Goal: Task Accomplishment & Management: Complete application form

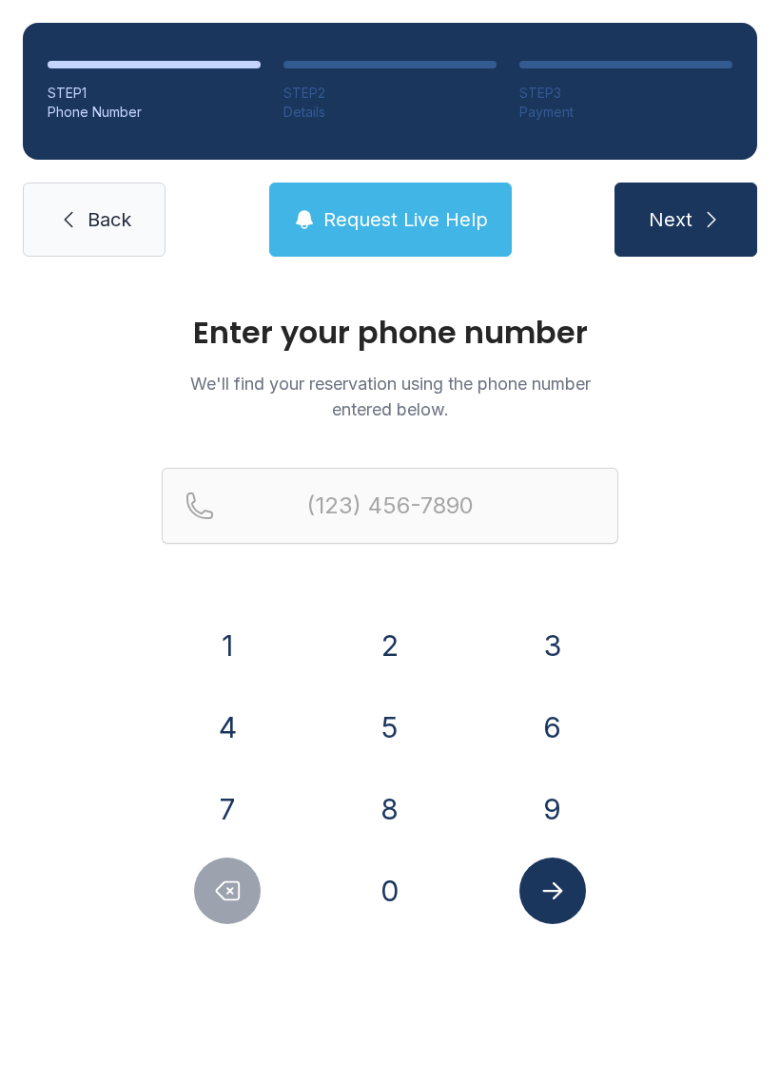
click at [412, 741] on button "5" at bounding box center [389, 727] width 67 height 67
click at [225, 640] on button "1" at bounding box center [227, 645] width 67 height 67
click at [547, 636] on button "3" at bounding box center [552, 645] width 67 height 67
click at [549, 812] on button "9" at bounding box center [552, 809] width 67 height 67
click at [392, 809] on button "8" at bounding box center [389, 809] width 67 height 67
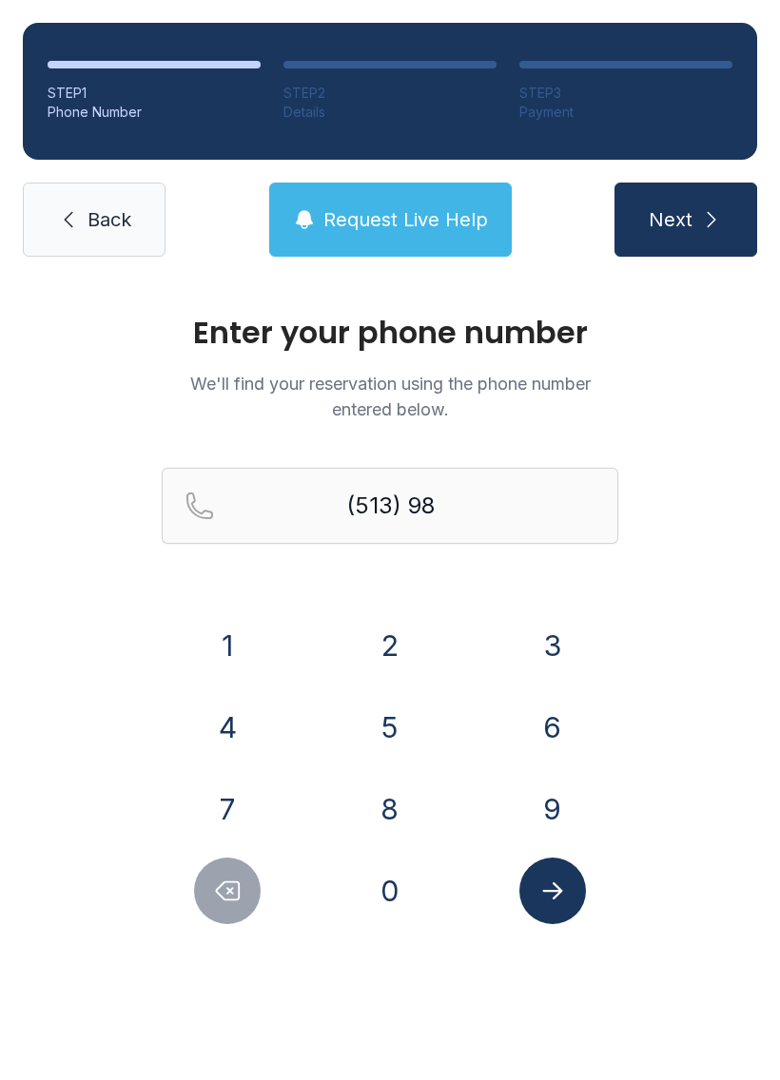
click at [543, 726] on button "6" at bounding box center [552, 727] width 67 height 67
click at [226, 887] on icon "Delete number" at bounding box center [227, 890] width 29 height 29
click at [237, 879] on icon "Delete number" at bounding box center [227, 890] width 29 height 29
click at [388, 879] on button "0" at bounding box center [389, 890] width 67 height 67
click at [394, 792] on button "8" at bounding box center [389, 809] width 67 height 67
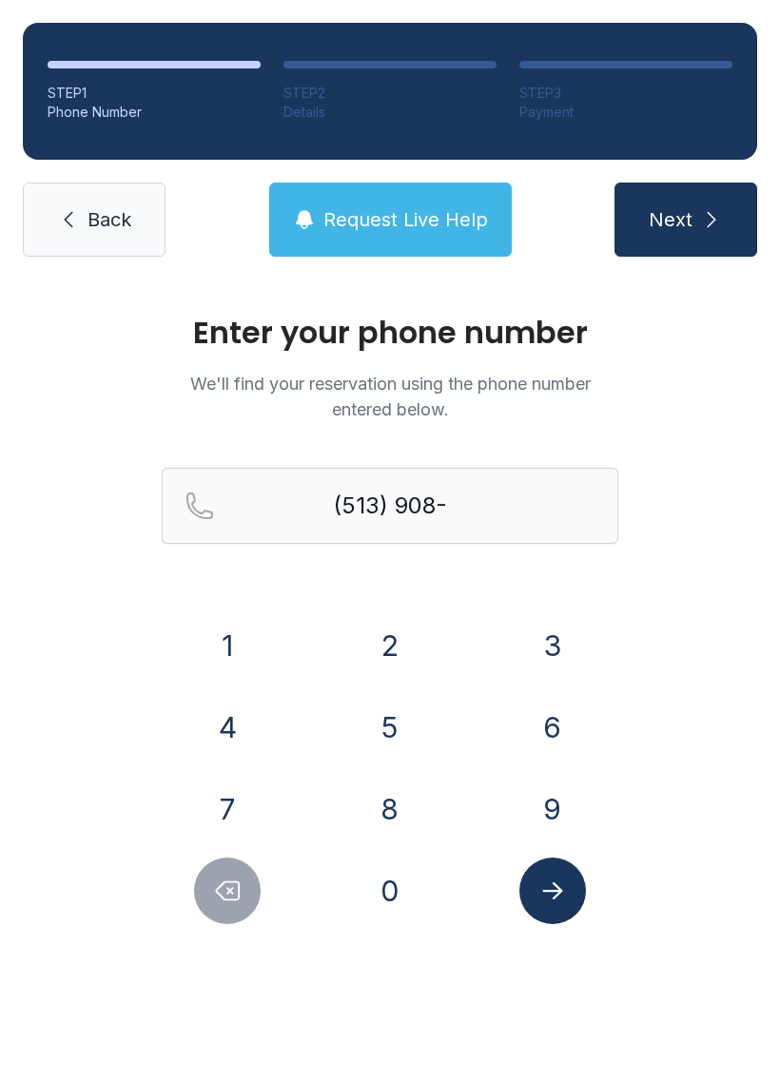
click at [548, 799] on button "9" at bounding box center [552, 809] width 67 height 67
click at [383, 793] on button "8" at bounding box center [389, 809] width 67 height 67
click at [530, 725] on button "6" at bounding box center [552, 727] width 67 height 67
click at [246, 811] on button "7" at bounding box center [227, 809] width 67 height 67
type input "[PHONE_NUMBER]"
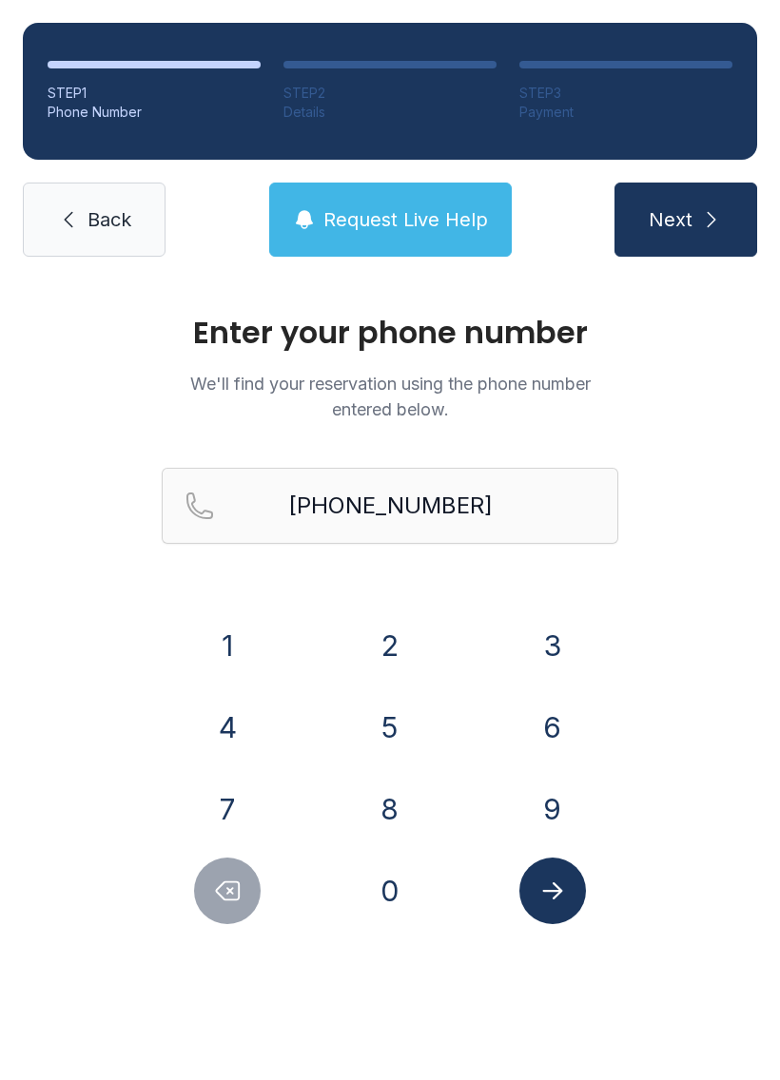
click at [557, 891] on icon "Submit lookup form" at bounding box center [552, 890] width 20 height 17
